Goal: Transaction & Acquisition: Purchase product/service

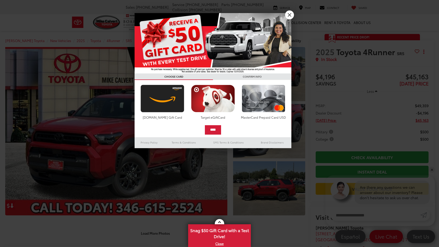
click at [290, 15] on link "X" at bounding box center [289, 14] width 9 height 9
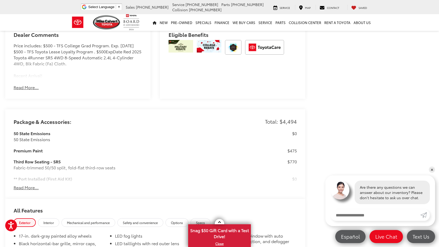
scroll to position [373, 0]
click at [28, 184] on button "Read More..." at bounding box center [26, 187] width 25 height 6
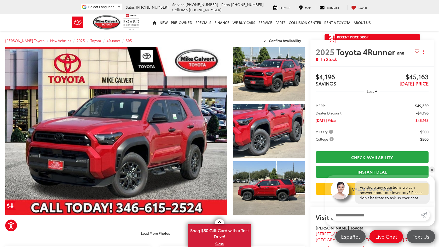
scroll to position [0, 0]
click at [309, 6] on span "Map" at bounding box center [308, 8] width 6 height 4
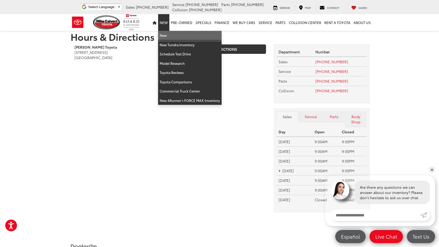
click at [166, 36] on link "New" at bounding box center [189, 35] width 63 height 9
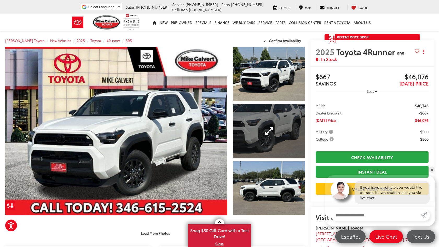
click at [275, 142] on link "Expand Photo 2" at bounding box center [269, 131] width 72 height 54
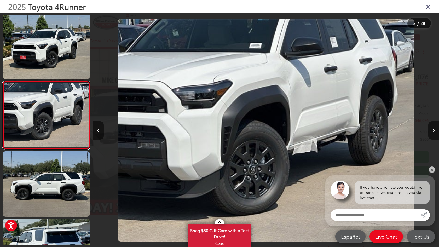
scroll to position [69, 0]
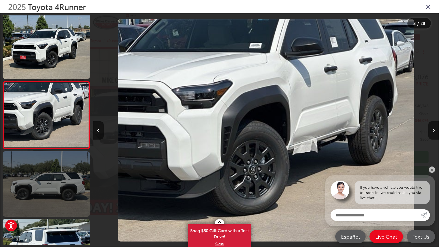
click at [71, 178] on link at bounding box center [46, 183] width 87 height 65
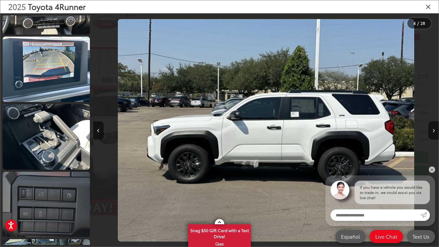
scroll to position [793, 0]
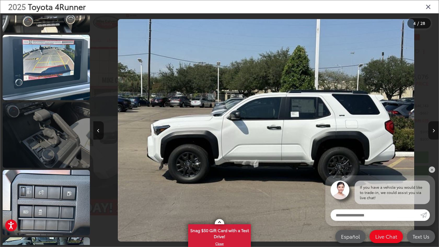
click at [61, 147] on link at bounding box center [46, 134] width 87 height 65
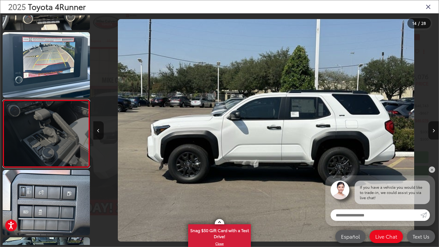
scroll to position [811, 0]
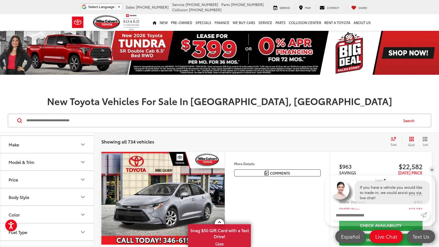
scroll to position [19, 0]
click at [61, 158] on button "Model & Trim" at bounding box center [47, 157] width 94 height 17
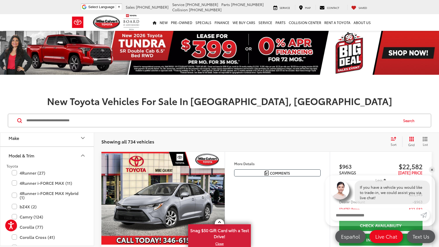
scroll to position [23, 0]
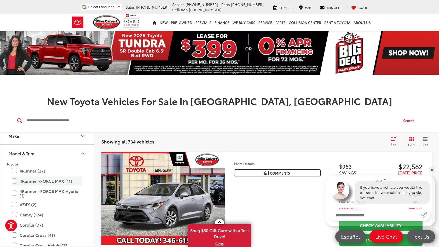
click at [46, 181] on label "4Runner i-FORCE MAX (11)" at bounding box center [47, 180] width 71 height 9
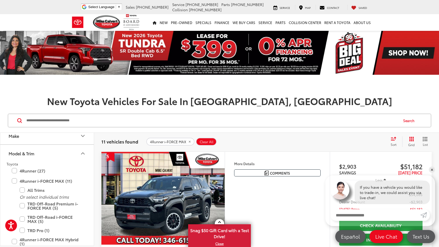
click at [391, 141] on div "Sort" at bounding box center [395, 141] width 14 height 10
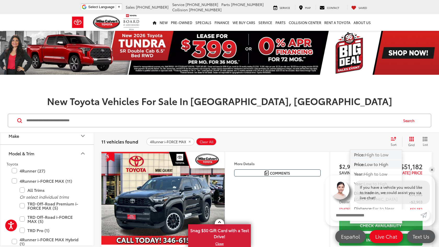
click at [376, 155] on span "High to Low" at bounding box center [377, 154] width 24 height 6
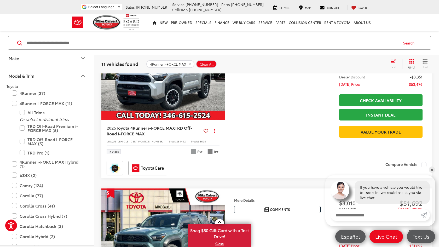
scroll to position [771, 0]
click at [184, 120] on img "2025 Toyota 4Runner i-FORCE MAX TRD Off-Road i-FORCE MAX 0" at bounding box center [163, 73] width 124 height 93
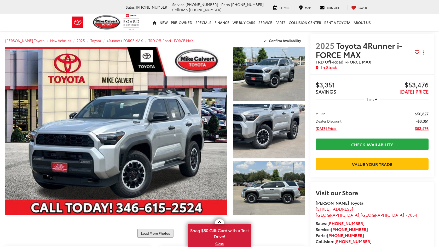
scroll to position [39, 0]
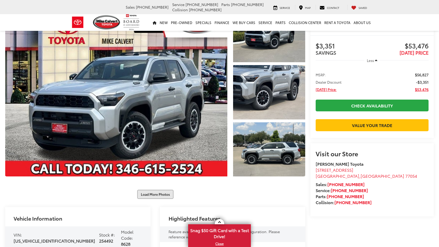
click at [165, 190] on button "Load More Photos" at bounding box center [155, 194] width 36 height 9
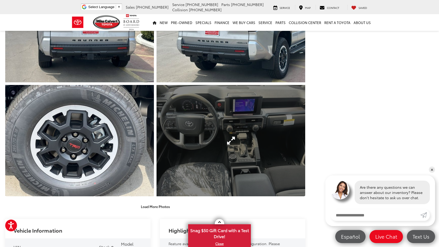
scroll to position [256, 0]
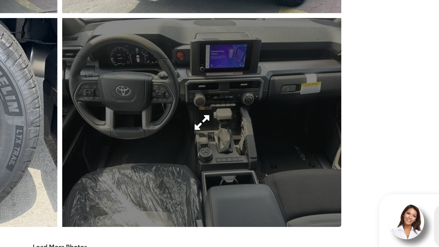
click at [156, 82] on link "Expand Photo 7" at bounding box center [230, 138] width 149 height 112
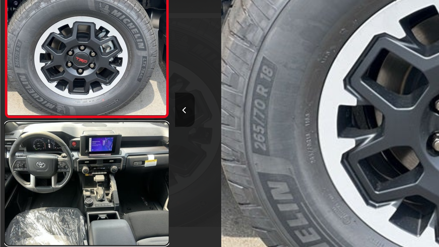
scroll to position [339, 0]
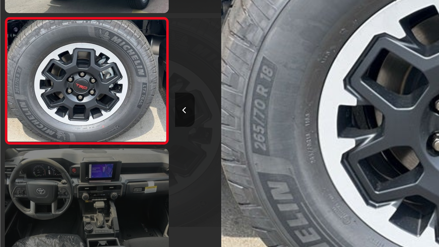
click at [68, 151] on link at bounding box center [46, 183] width 87 height 65
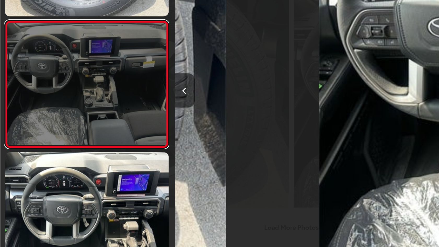
scroll to position [407, 0]
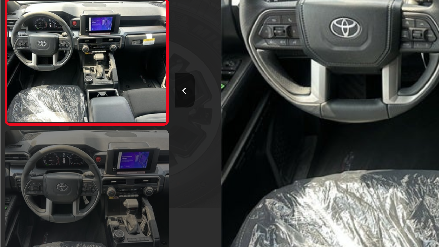
click at [66, 151] on link at bounding box center [46, 183] width 87 height 65
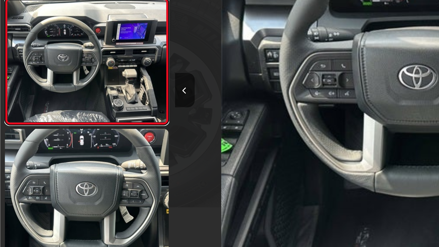
scroll to position [256, 0]
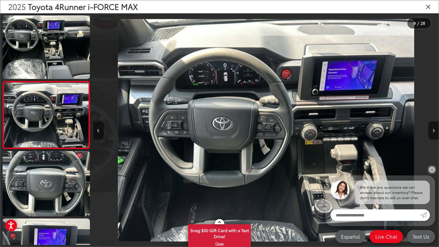
click at [434, 171] on link "✕" at bounding box center [432, 169] width 6 height 6
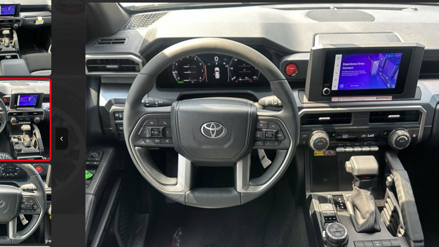
scroll to position [259, 0]
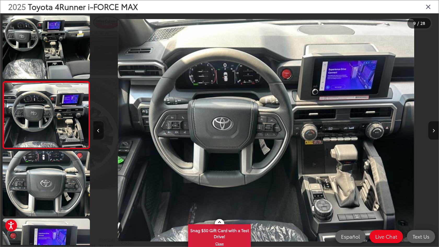
click at [429, 5] on icon "Close gallery" at bounding box center [428, 6] width 5 height 7
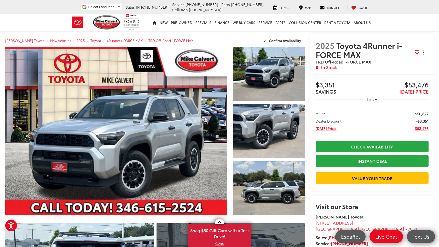
scroll to position [0, 0]
